Goal: Navigation & Orientation: Find specific page/section

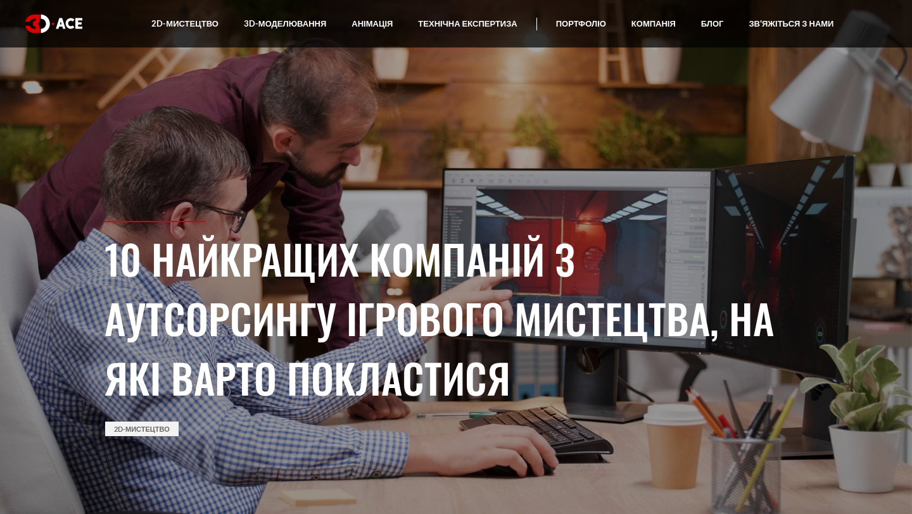
click at [68, 16] on img at bounding box center [53, 24] width 57 height 18
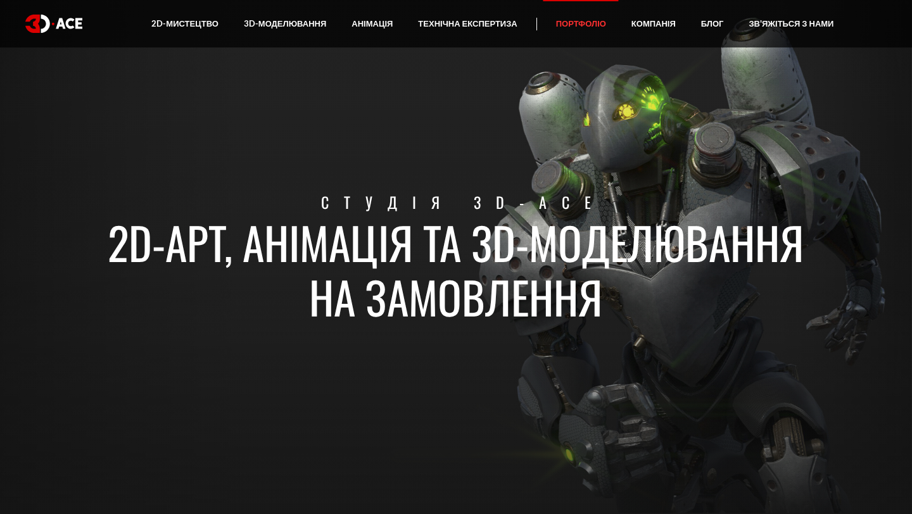
click at [602, 21] on font "Портфоліо" at bounding box center [581, 23] width 50 height 10
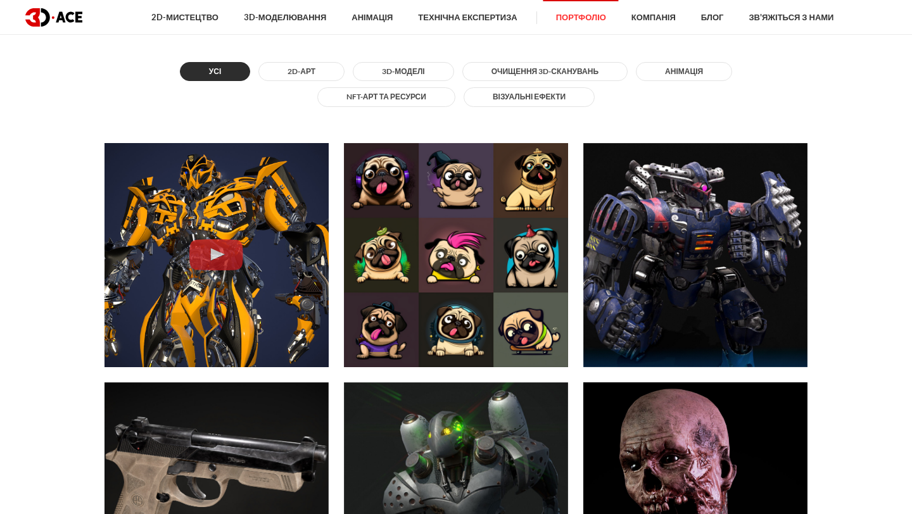
scroll to position [595, 0]
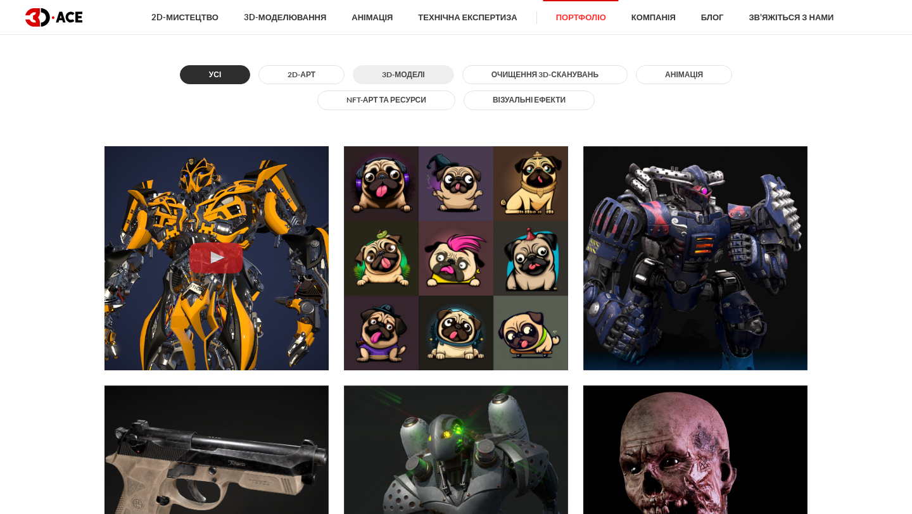
click at [395, 74] on font "3D-моделі" at bounding box center [403, 74] width 42 height 9
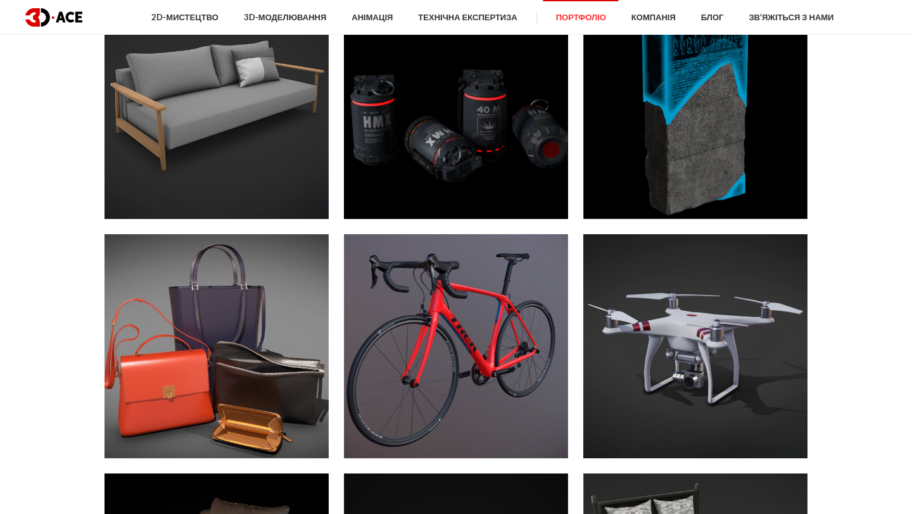
scroll to position [2666, 0]
